Goal: Navigation & Orientation: Find specific page/section

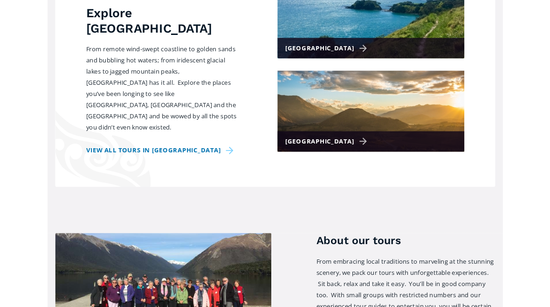
scroll to position [434, 0]
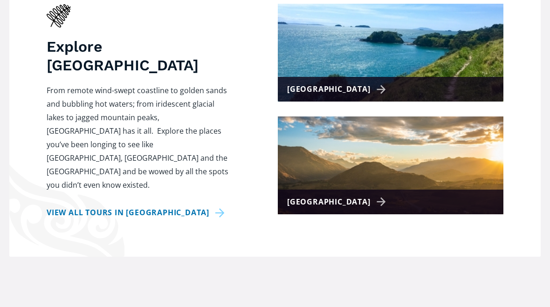
click at [320, 83] on div "[GEOGRAPHIC_DATA]" at bounding box center [338, 90] width 102 height 14
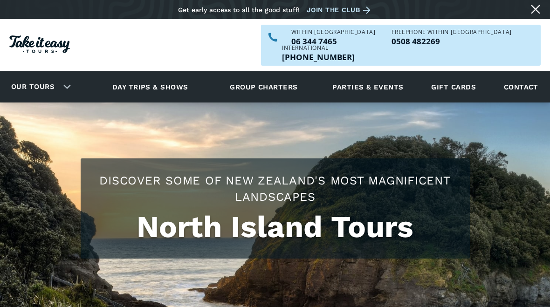
click at [379, 76] on link "Parties & events" at bounding box center [368, 87] width 80 height 26
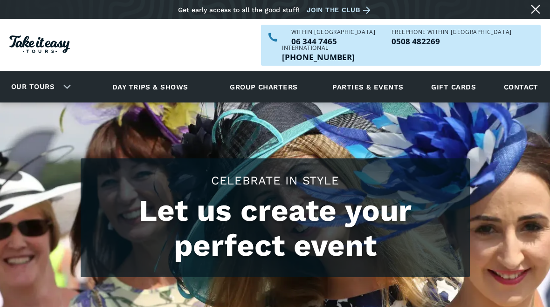
click at [177, 79] on link "Day trips & shows" at bounding box center [150, 87] width 99 height 26
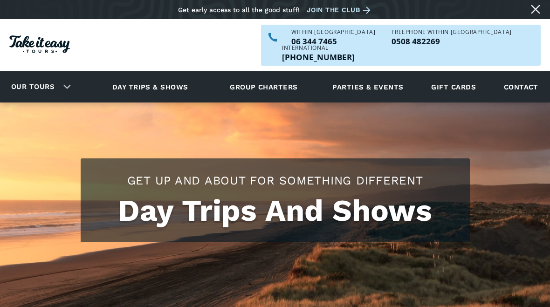
click at [38, 76] on link "Our tours" at bounding box center [32, 87] width 57 height 22
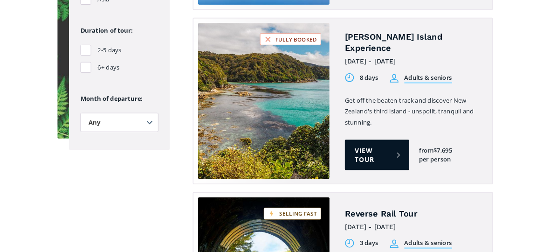
scroll to position [1154, 0]
